Goal: Check status

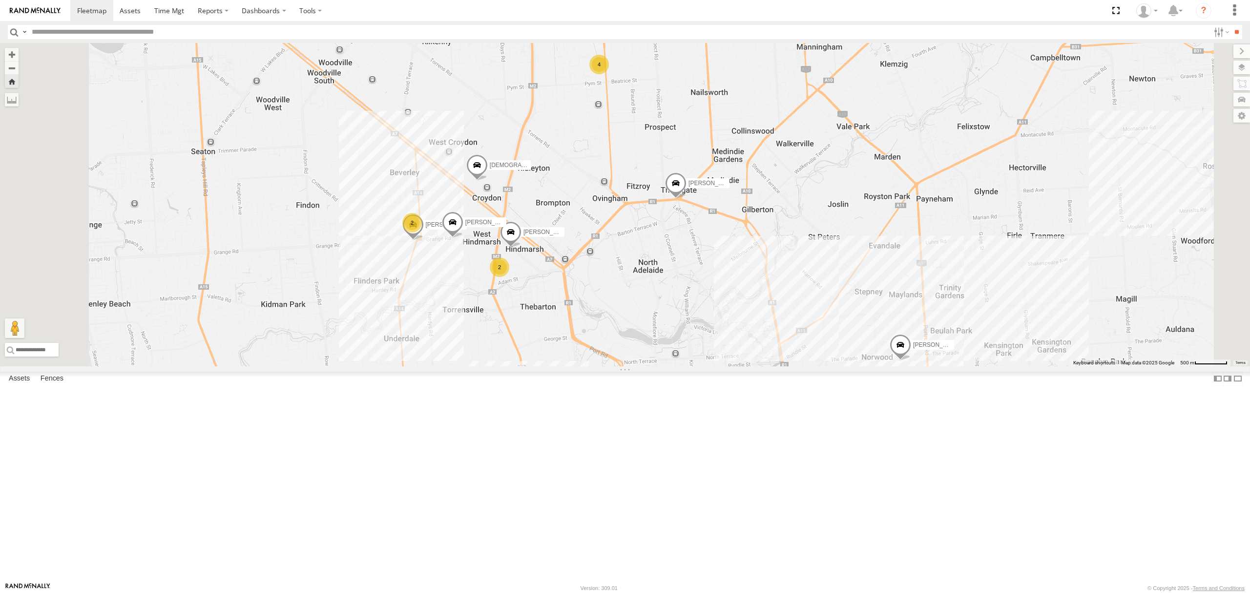
click at [0, 0] on div "S254CLT - [PERSON_NAME]" at bounding box center [0, 0] width 0 height 0
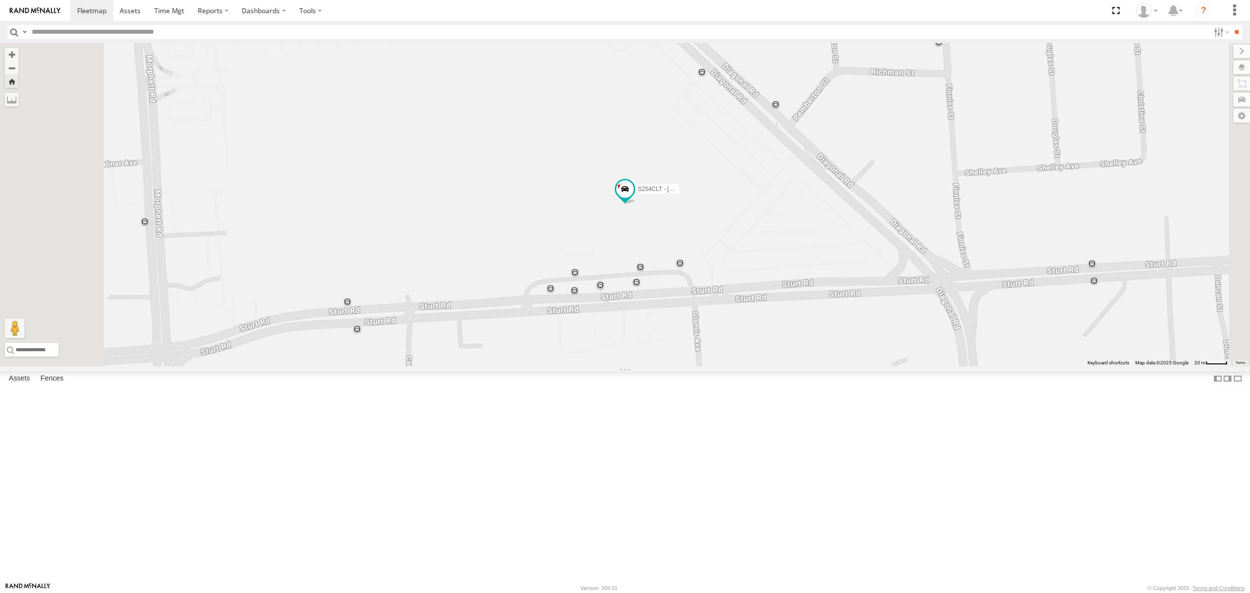
click at [0, 0] on div "S678CGD - Fridge It Sprinter All Assets" at bounding box center [0, 0] width 0 height 0
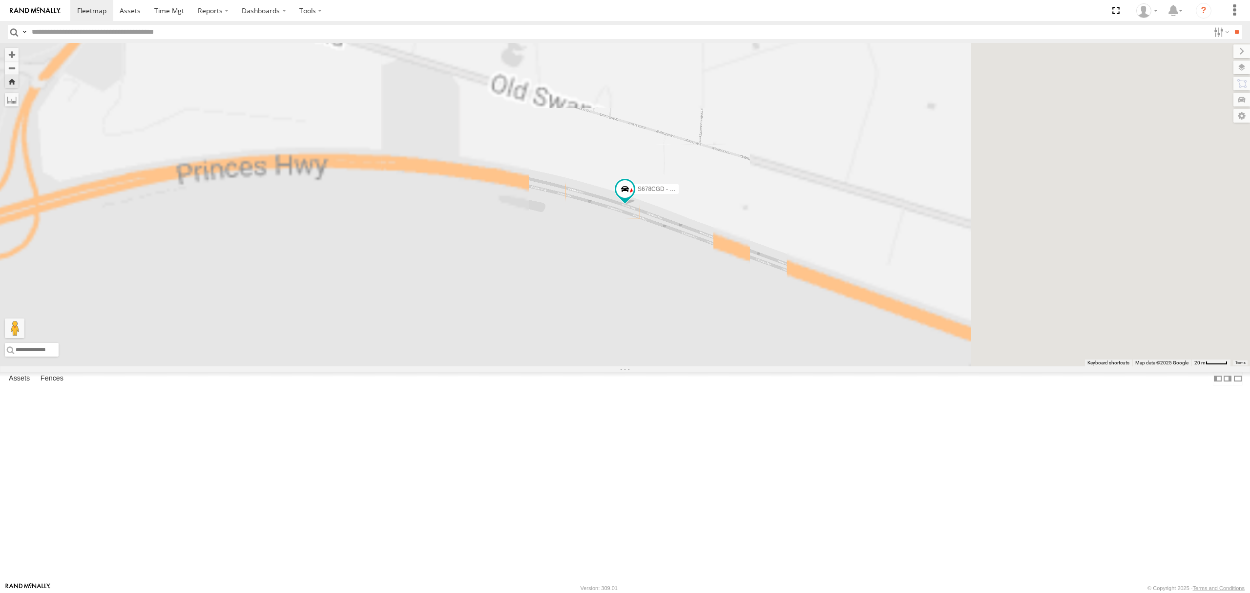
click at [0, 0] on div "All Assets" at bounding box center [0, 0] width 0 height 0
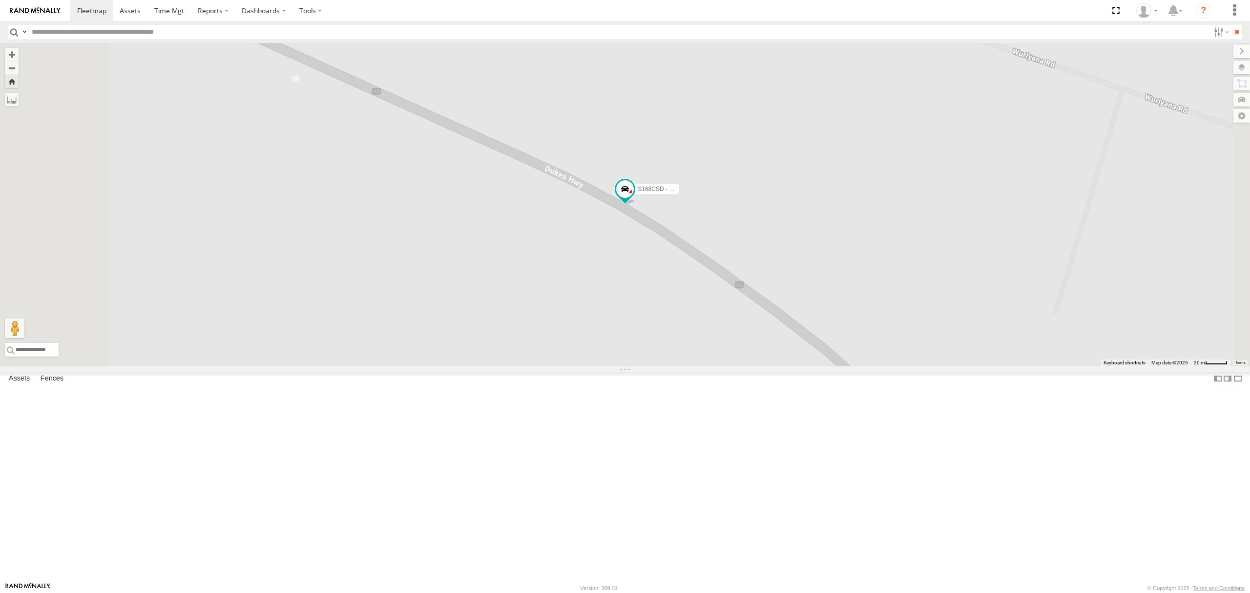
click at [0, 0] on div "S254CLT - [PERSON_NAME] All Assets" at bounding box center [0, 0] width 0 height 0
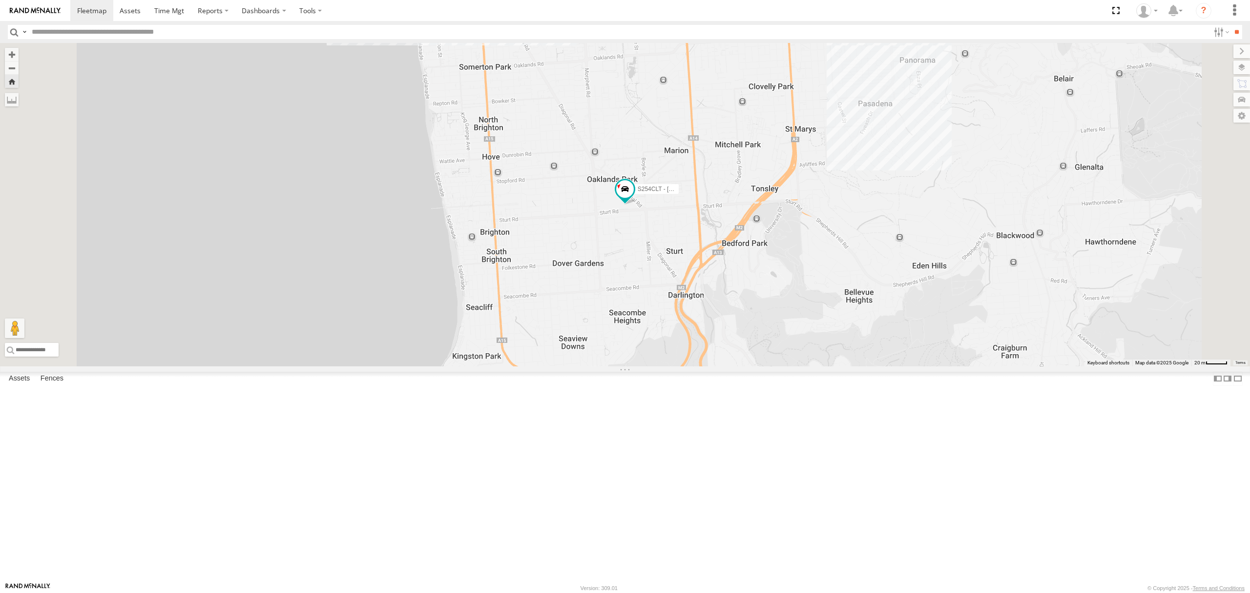
click at [0, 0] on div "SB25LM - (6P HINO) R6 All Assets [GEOGRAPHIC_DATA] -34.93781 138.57575 Video 14…" at bounding box center [0, 0] width 0 height 0
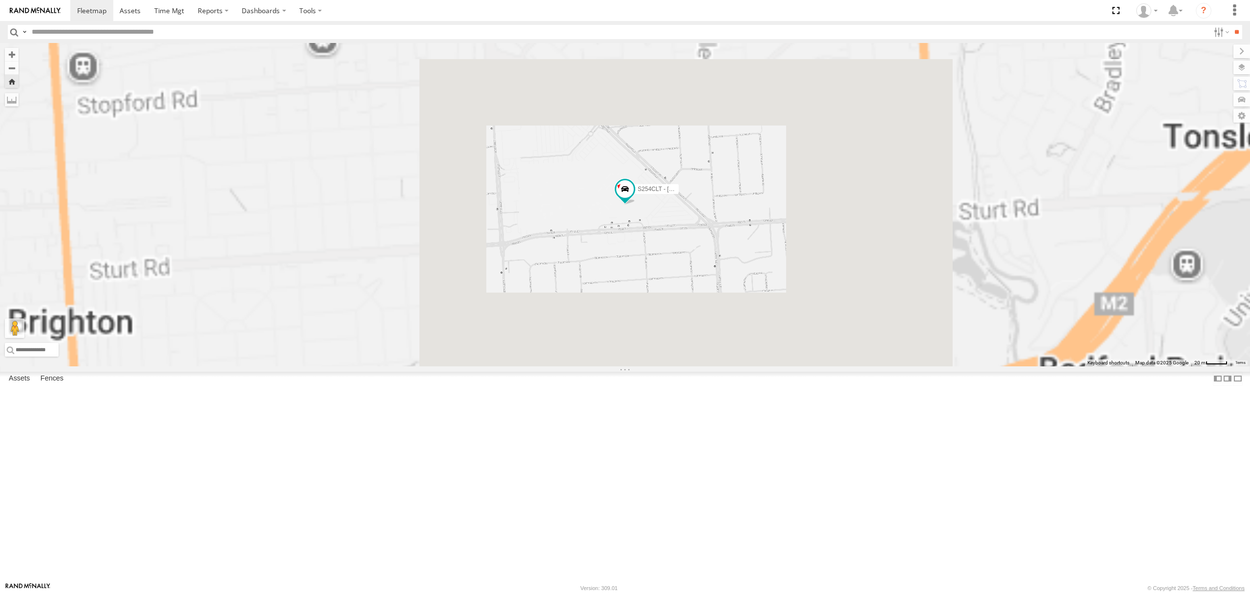
click at [0, 0] on div "SB25LM - (6P HINO) R6" at bounding box center [0, 0] width 0 height 0
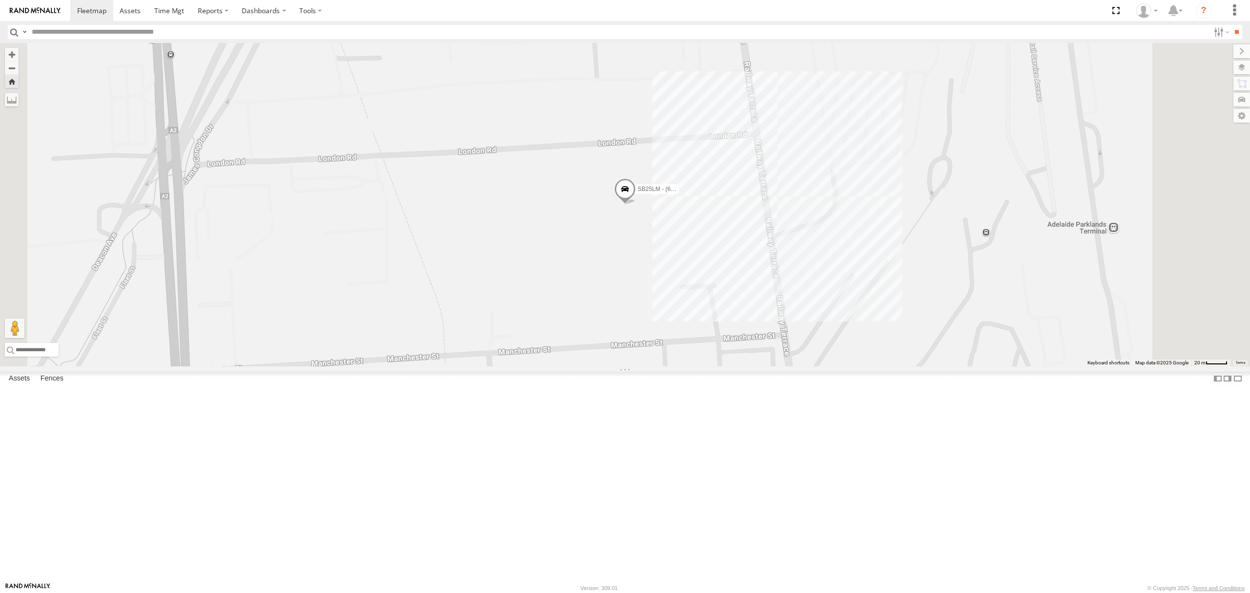
click at [0, 0] on div "SY71FR - (16P TRAILER) PM1" at bounding box center [0, 0] width 0 height 0
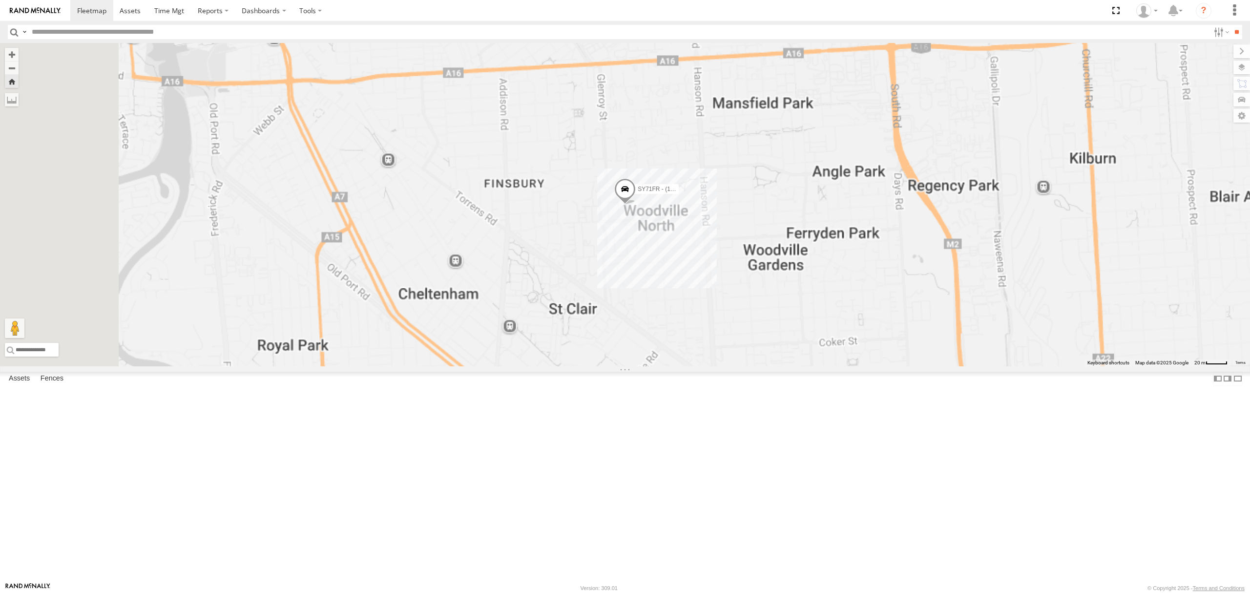
click at [0, 0] on div "S348CAH - [PERSON_NAME]" at bounding box center [0, 0] width 0 height 0
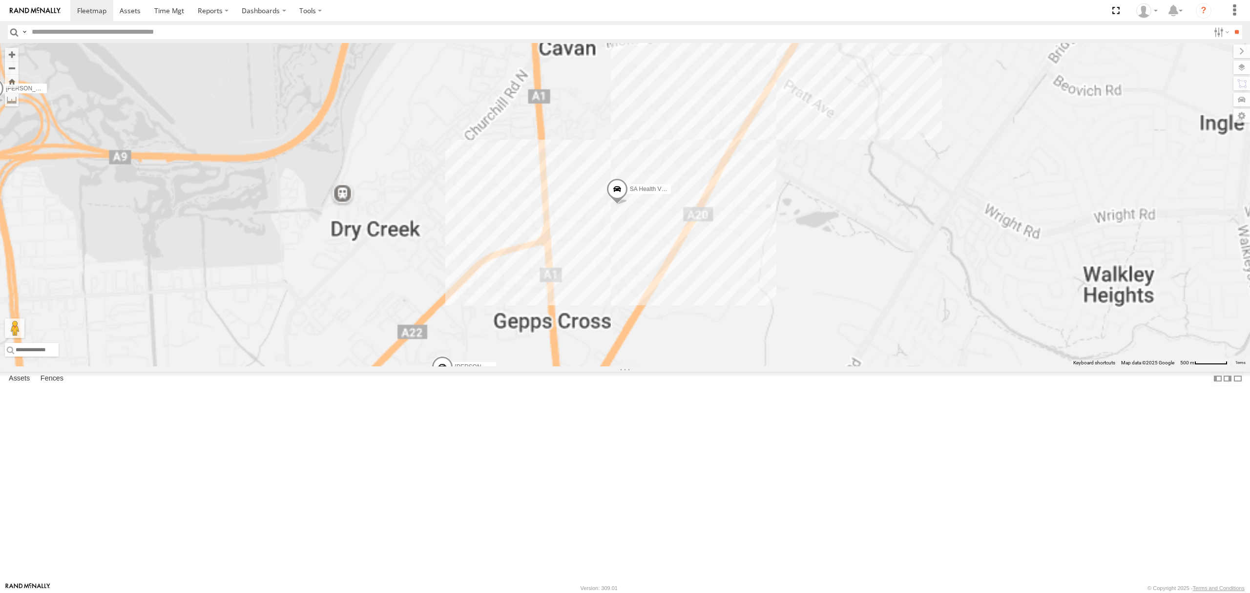
click at [0, 0] on div "S678CGD - Fridge It Sprinter All Assets" at bounding box center [0, 0] width 0 height 0
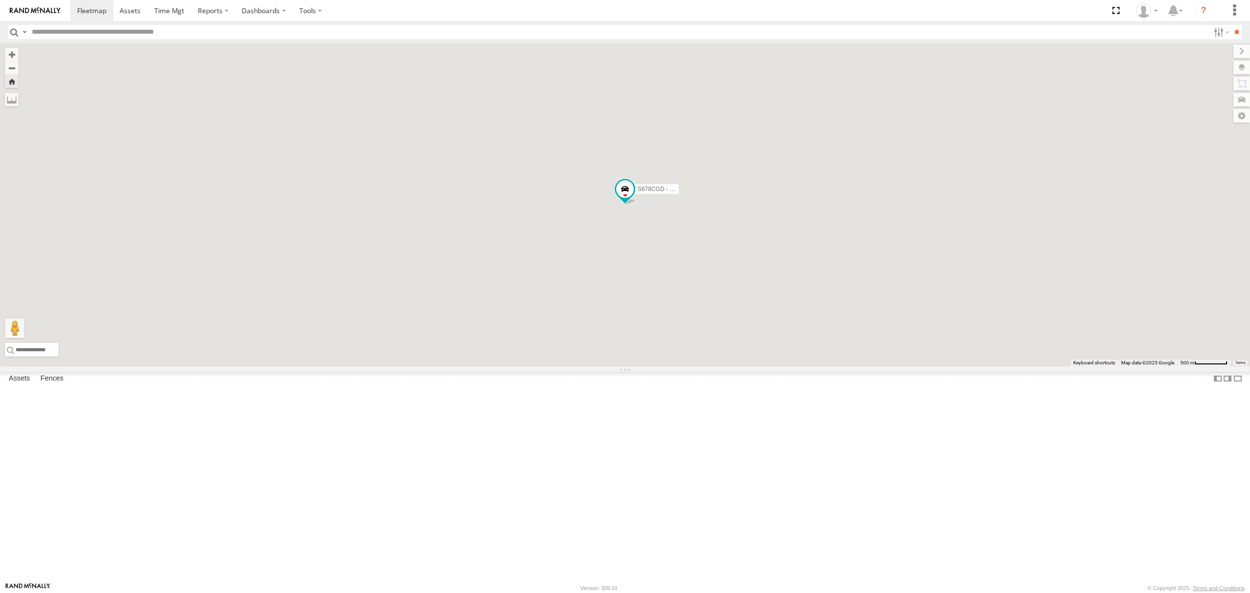
click at [0, 0] on div "S168CSD - Fridge It Spaceship All Assets" at bounding box center [0, 0] width 0 height 0
click at [0, 0] on div "S678CGD - Fridge It Sprinter" at bounding box center [0, 0] width 0 height 0
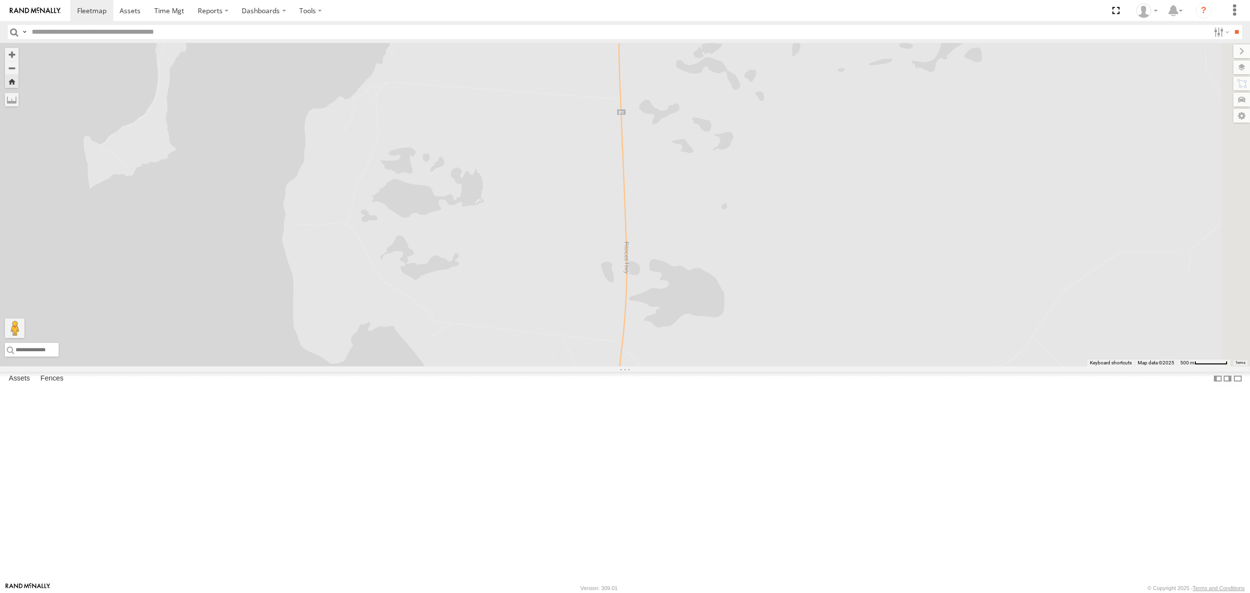
click at [0, 0] on div "SY71FR - (16P TRAILER) PM1 All Assets" at bounding box center [0, 0] width 0 height 0
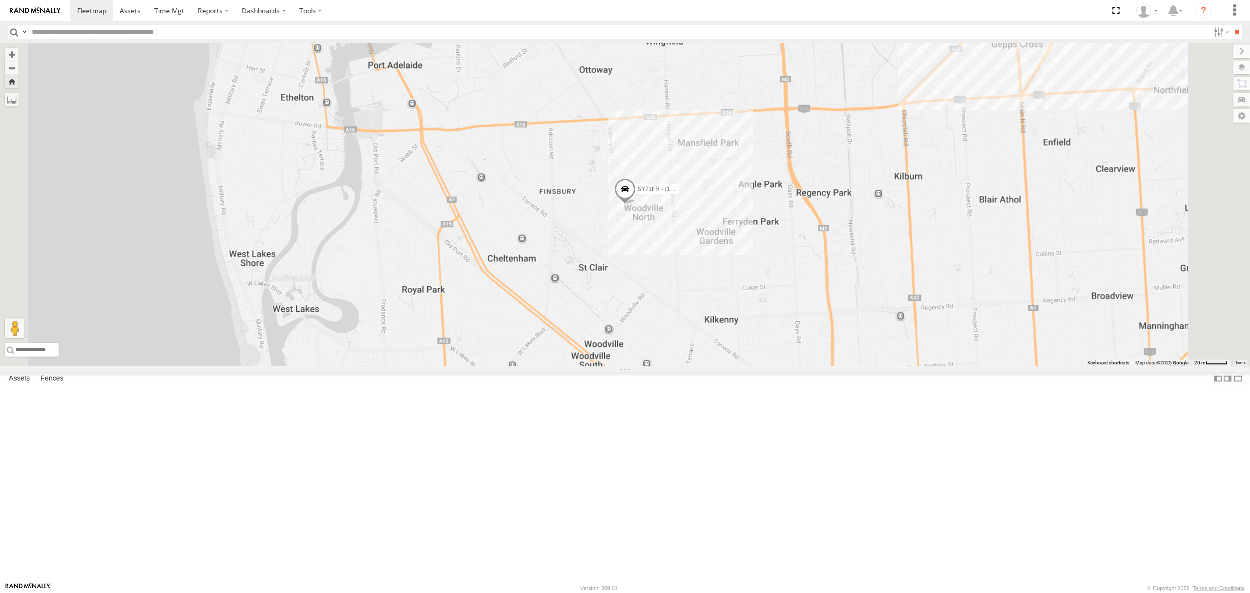
click at [0, 0] on div "S348CAH - [PERSON_NAME]" at bounding box center [0, 0] width 0 height 0
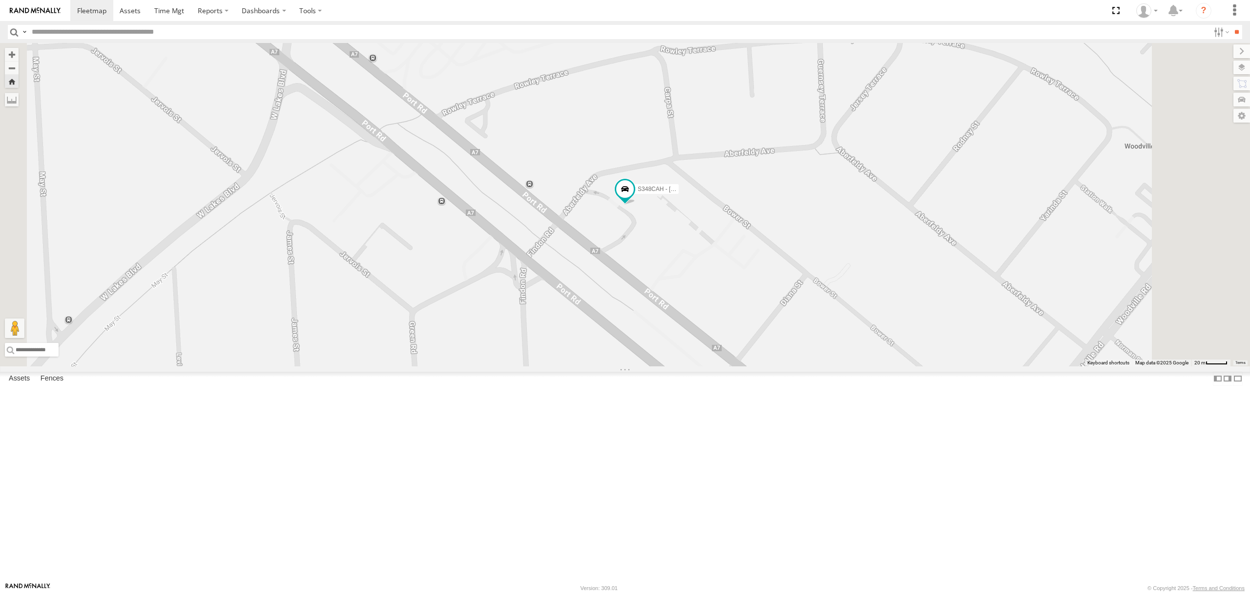
click at [0, 0] on div "All Assets" at bounding box center [0, 0] width 0 height 0
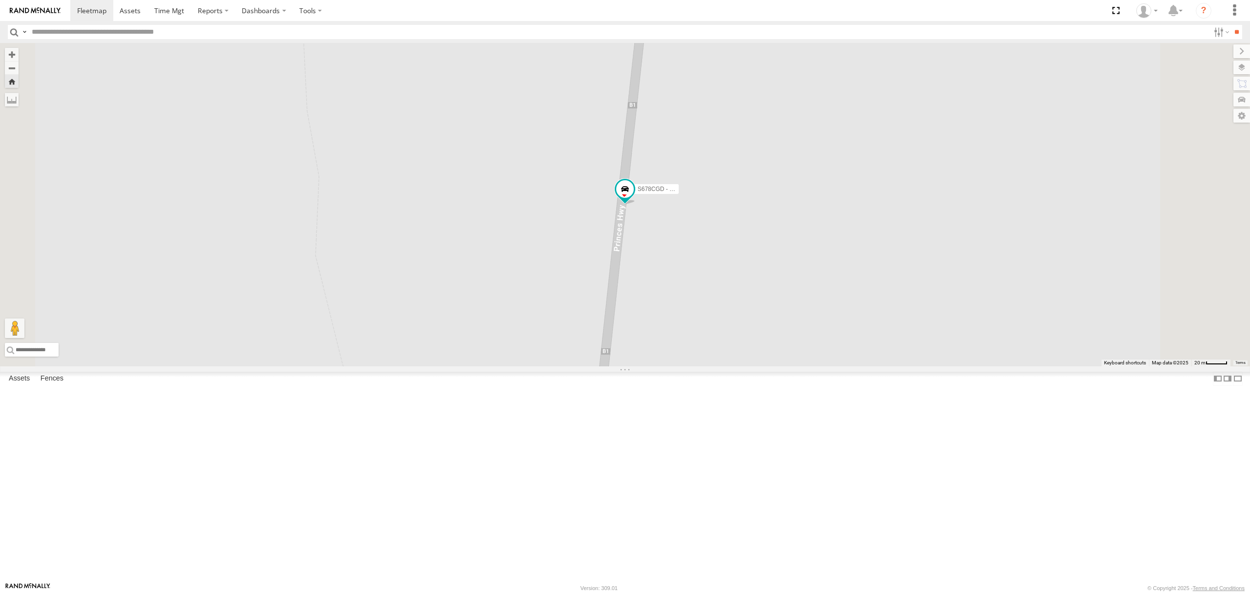
click at [0, 0] on div "All Assets" at bounding box center [0, 0] width 0 height 0
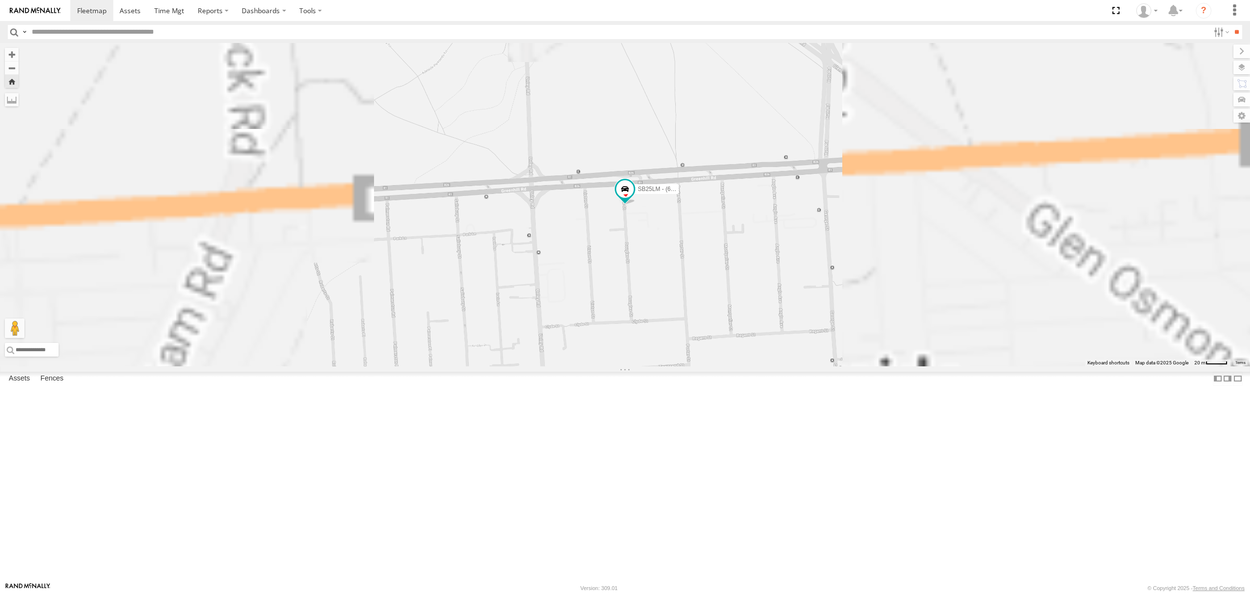
click at [0, 0] on div "All Assets" at bounding box center [0, 0] width 0 height 0
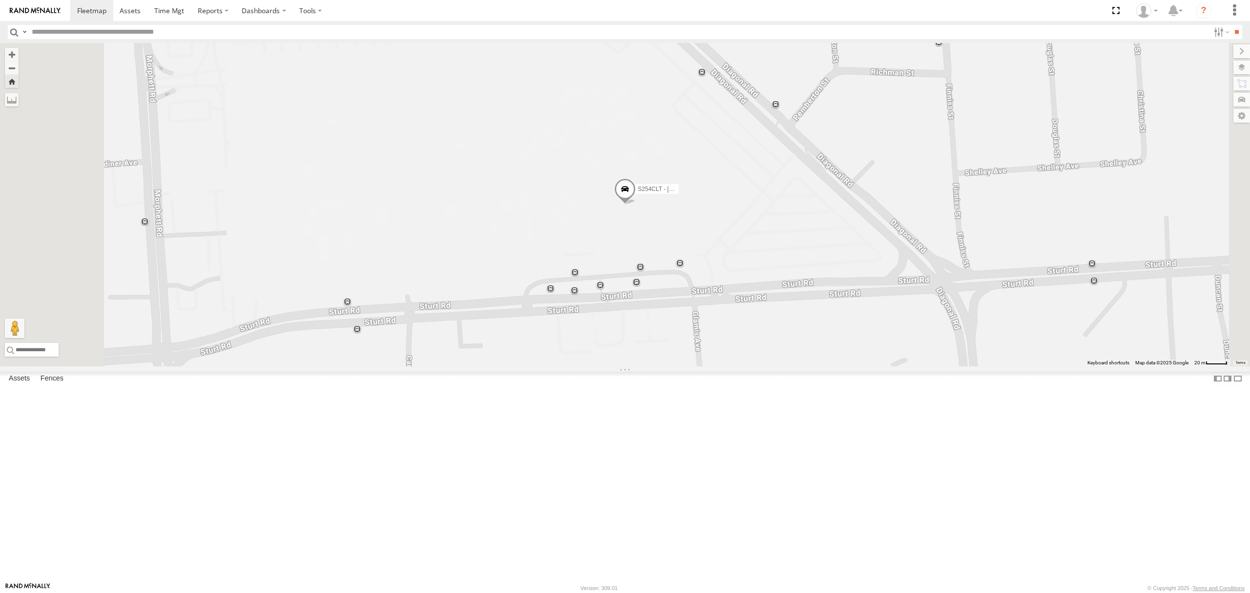
scroll to position [260, 0]
click at [0, 0] on div "[PERSON_NAME] All Assets" at bounding box center [0, 0] width 0 height 0
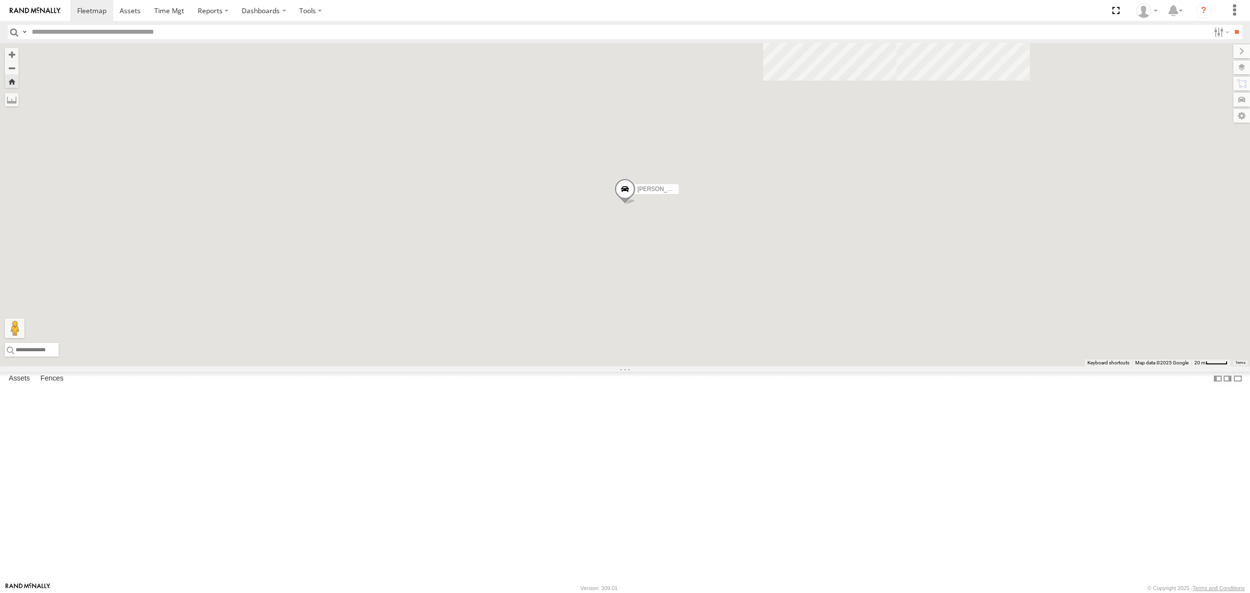
click at [636, 205] on span at bounding box center [624, 191] width 21 height 26
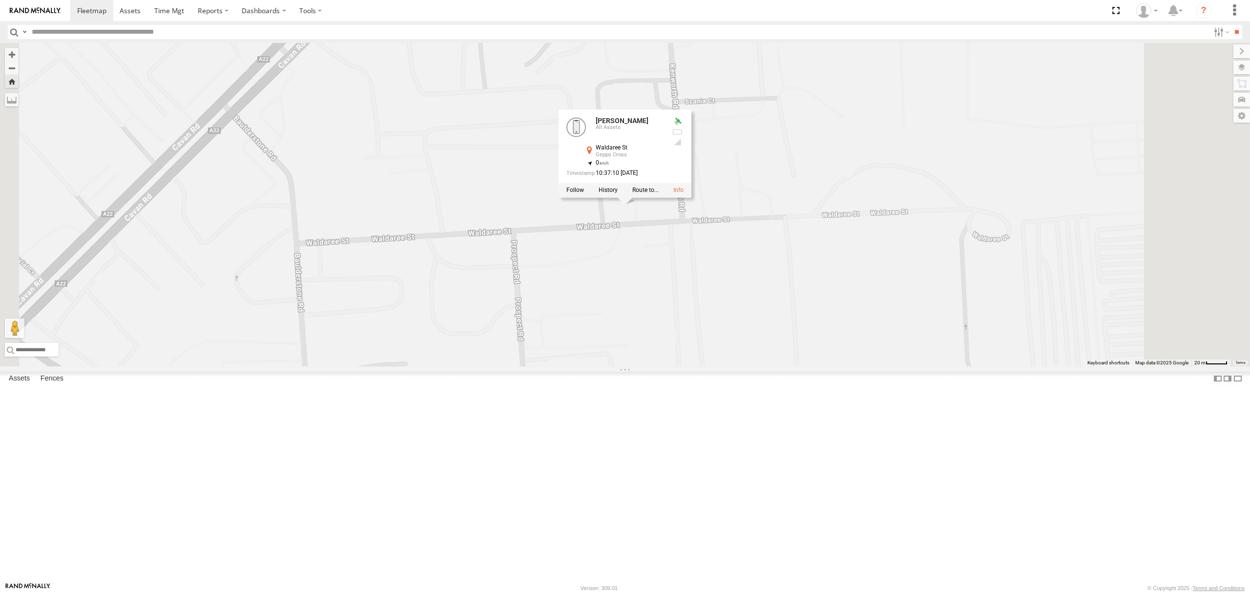
click at [642, 366] on div "[PERSON_NAME] [PERSON_NAME] All Assets Waldaree St Gepps Cross -34.84505 , 138.…" at bounding box center [625, 204] width 1250 height 323
click at [641, 366] on div "[PERSON_NAME]" at bounding box center [625, 204] width 1250 height 323
click at [0, 0] on div "[PERSON_NAME]" at bounding box center [0, 0] width 0 height 0
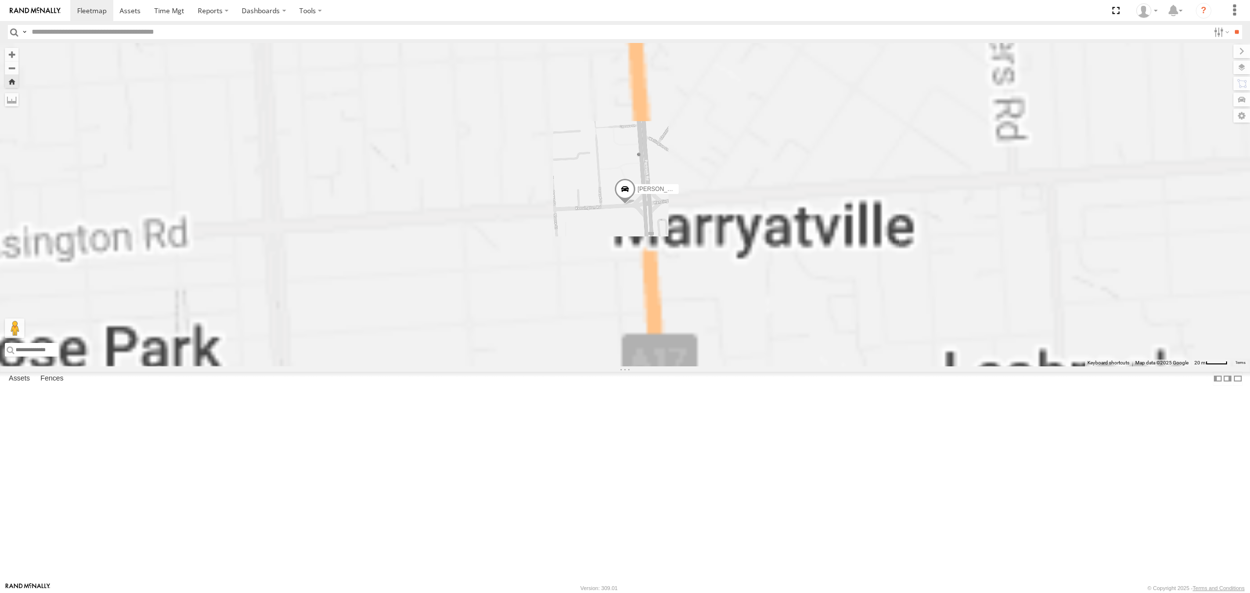
click at [636, 205] on span at bounding box center [624, 191] width 21 height 26
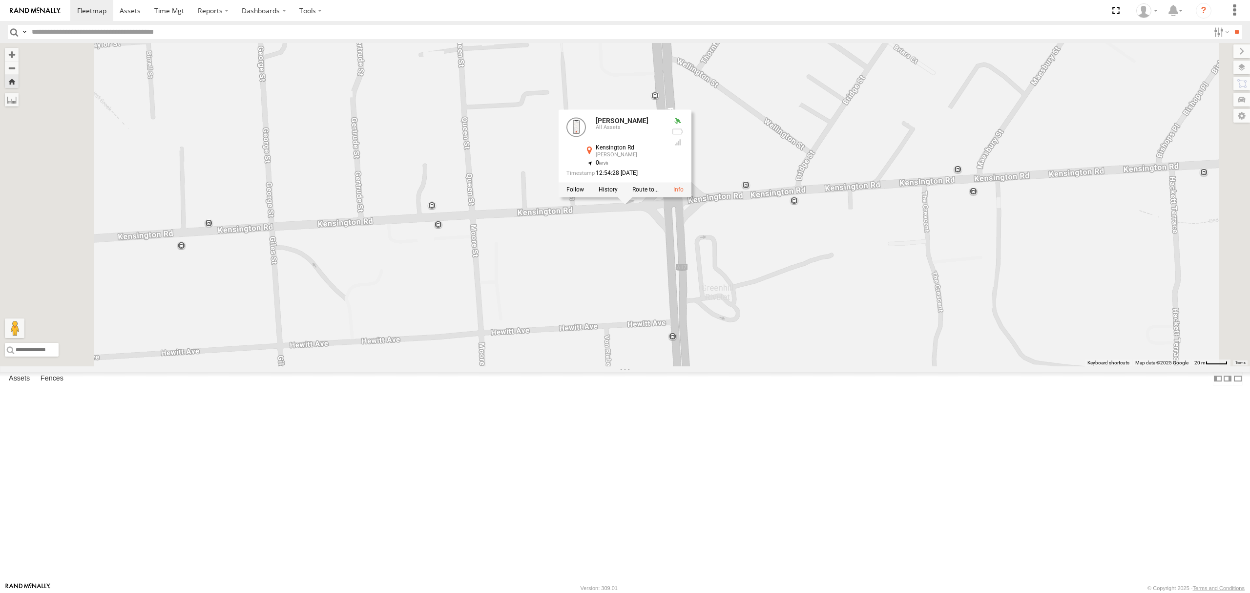
click at [372, 366] on div "[PERSON_NAME] [PERSON_NAME] All Assets [GEOGRAPHIC_DATA][PERSON_NAME] -34.92698…" at bounding box center [625, 204] width 1250 height 323
click at [0, 0] on div "[PERSON_NAME] All Assets" at bounding box center [0, 0] width 0 height 0
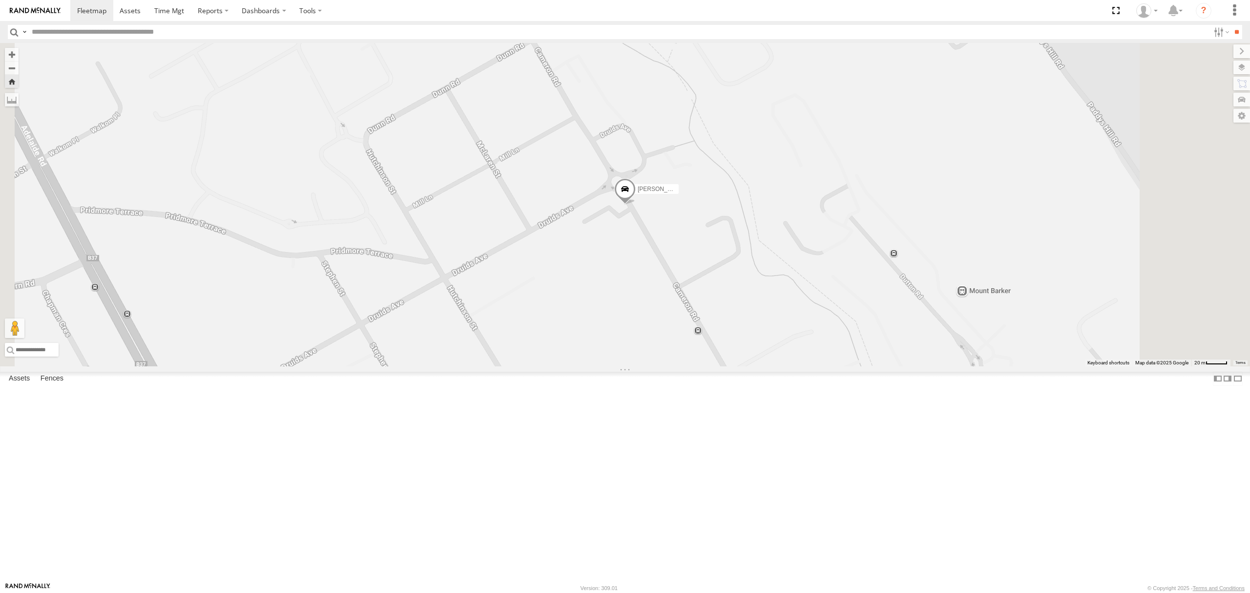
click at [0, 0] on div "12K" at bounding box center [0, 0] width 0 height 0
